Goal: Browse casually: Explore the website without a specific task or goal

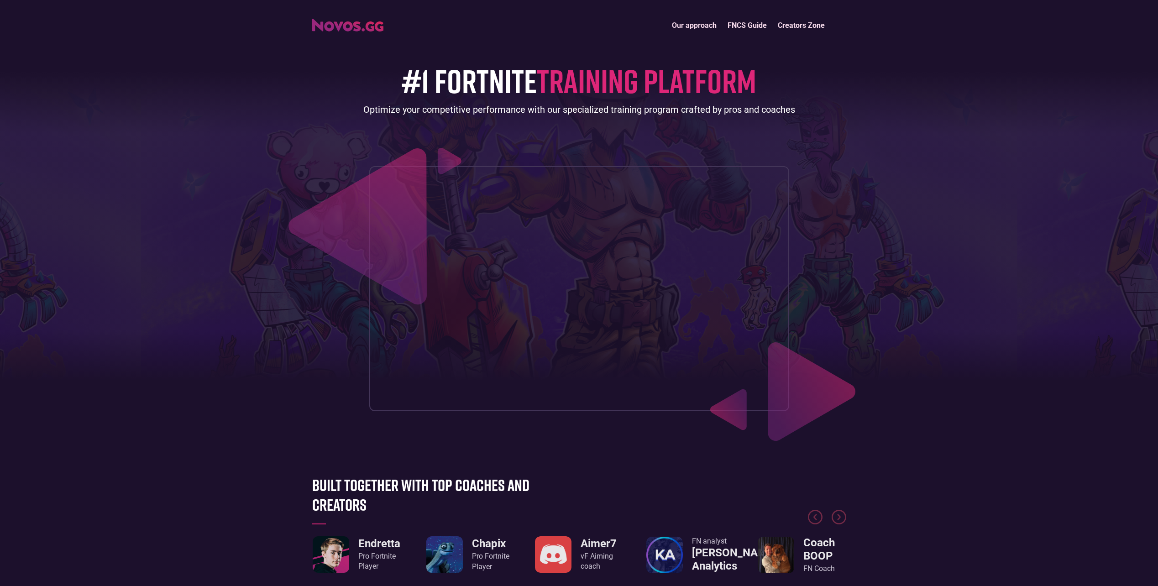
click at [699, 26] on link "Our approach" at bounding box center [694, 26] width 56 height 20
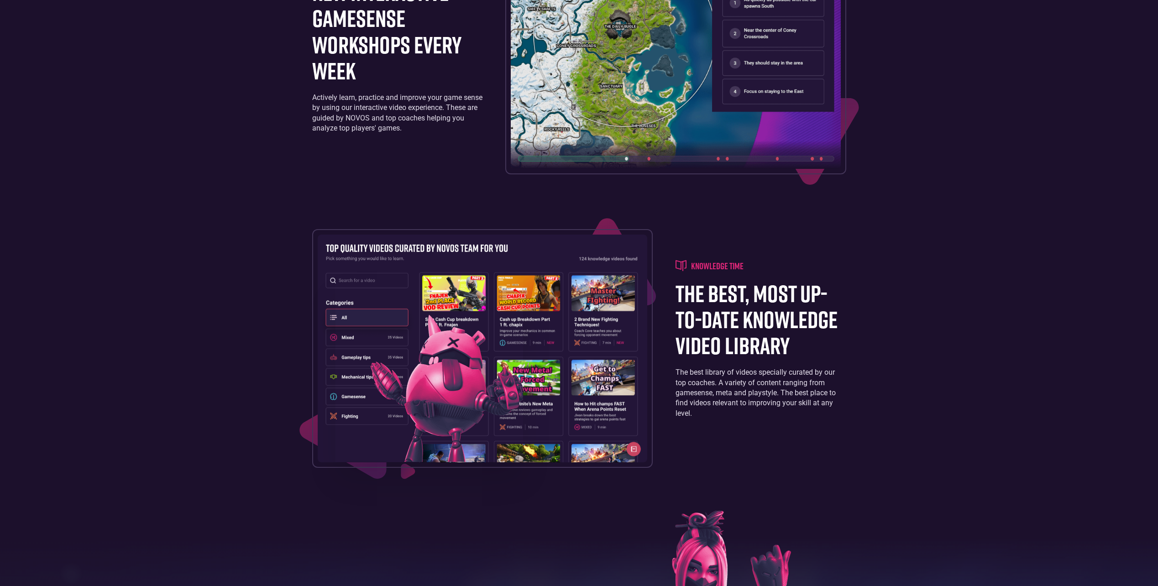
scroll to position [1290, 0]
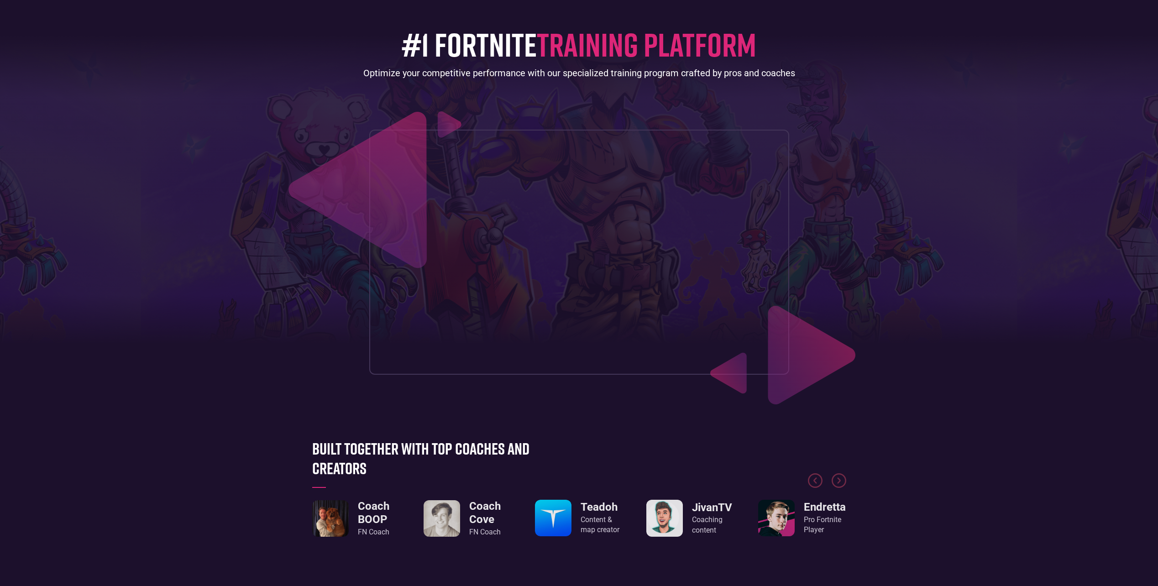
scroll to position [46, 0]
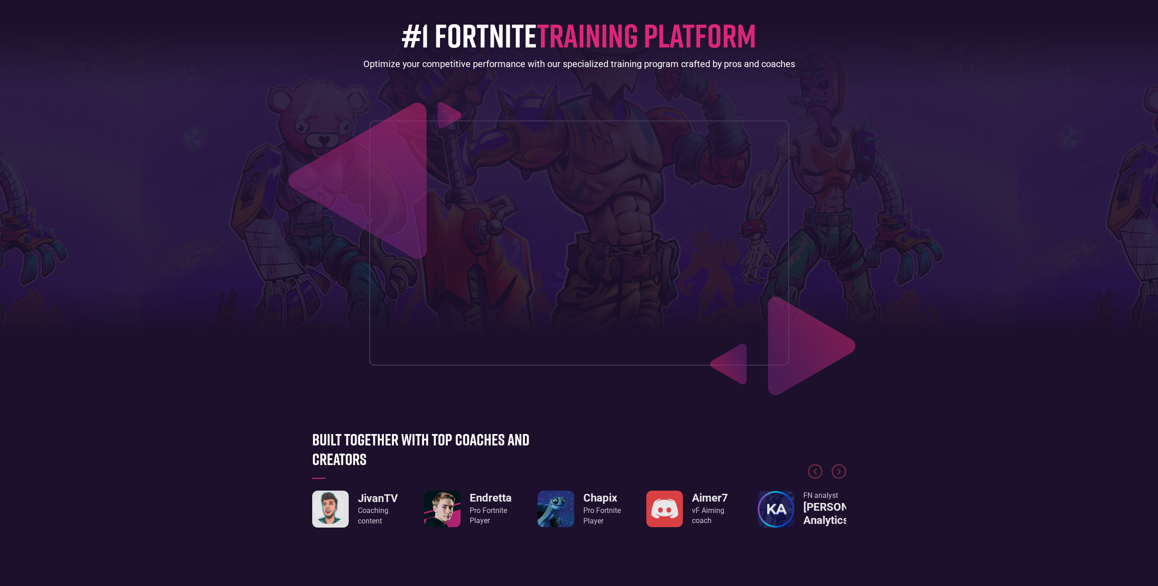
click at [577, 501] on link "Chapix Pro Fortnite Player" at bounding box center [579, 509] width 83 height 37
click at [591, 494] on h3 "Chapix" at bounding box center [601, 498] width 37 height 13
